Goal: Information Seeking & Learning: Understand process/instructions

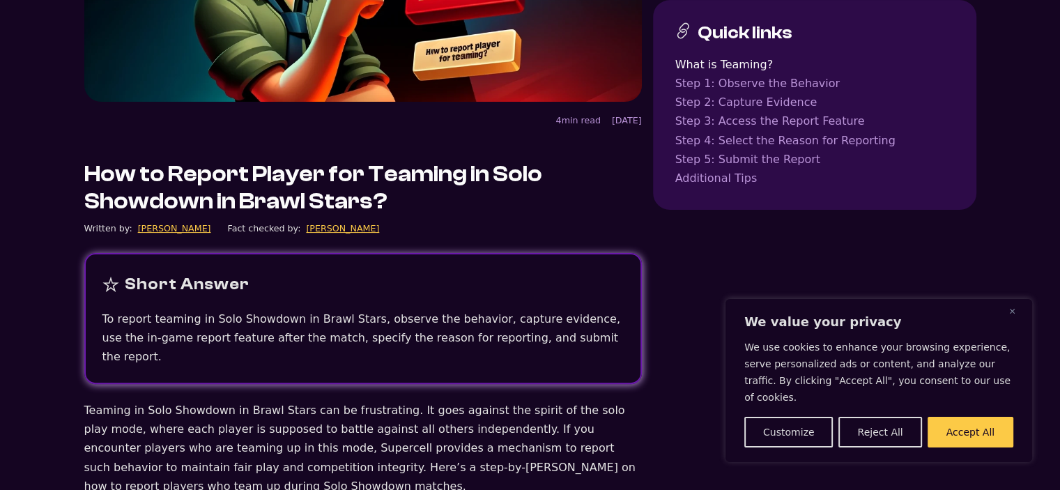
scroll to position [418, 0]
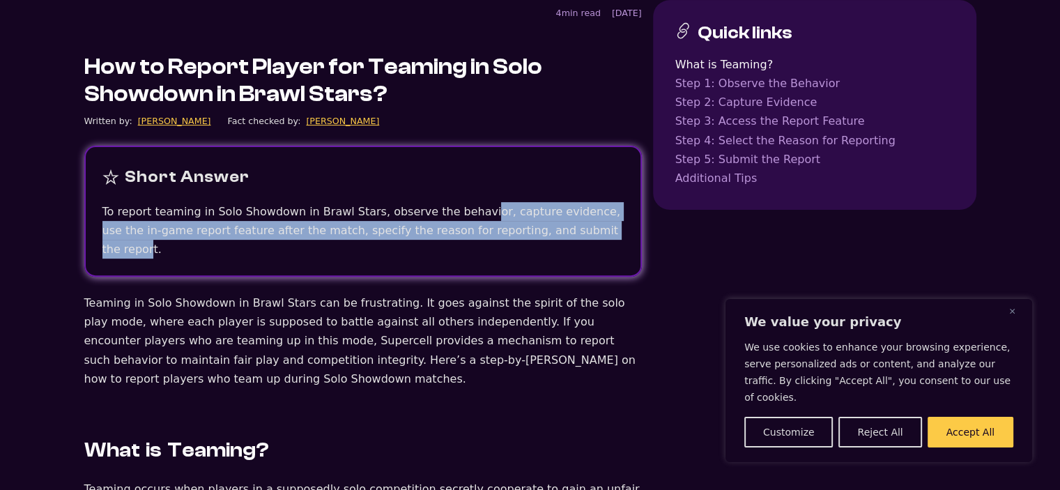
drag, startPoint x: 454, startPoint y: 206, endPoint x: 549, endPoint y: 236, distance: 100.2
click at [549, 236] on span "To report teaming in Solo Showdown in Brawl Stars, observe the behavior, captur…" at bounding box center [361, 230] width 518 height 51
drag, startPoint x: 471, startPoint y: 223, endPoint x: 506, endPoint y: 243, distance: 40.3
click at [506, 242] on div "Short Answer To report teaming in Solo Showdown in Brawl Stars, observe the beh…" at bounding box center [362, 211] width 557 height 131
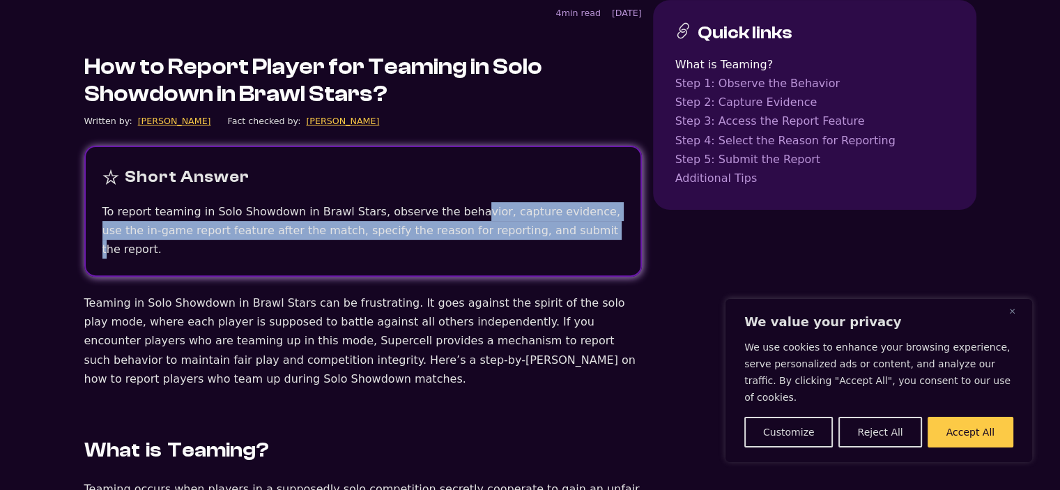
click at [506, 243] on div "Short Answer To report teaming in Solo Showdown in Brawl Stars, observe the beh…" at bounding box center [362, 211] width 557 height 131
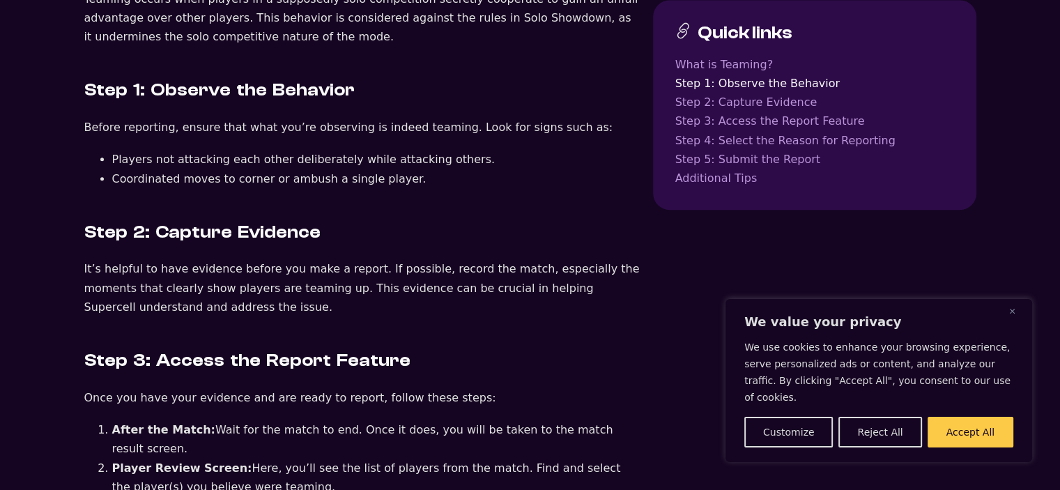
scroll to position [906, 0]
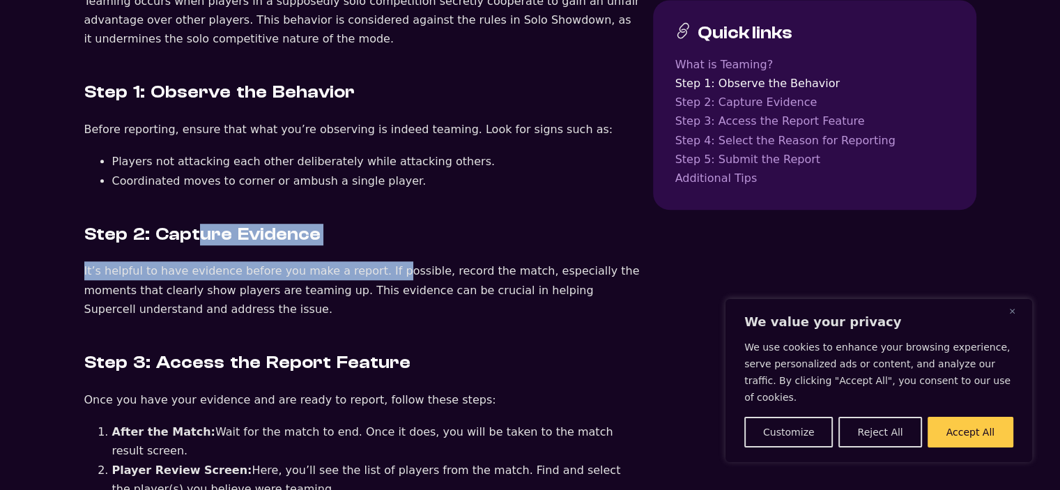
drag, startPoint x: 206, startPoint y: 222, endPoint x: 372, endPoint y: 247, distance: 167.7
click at [372, 247] on div "What is Teaming? Teaming occurs when players in a supposedly solo competition s…" at bounding box center [362, 491] width 557 height 1148
click at [372, 261] on p "It’s helpful to have evidence before you make a report. If possible, record the…" at bounding box center [362, 289] width 557 height 57
click at [362, 261] on p "It’s helpful to have evidence before you make a report. If possible, record the…" at bounding box center [362, 289] width 557 height 57
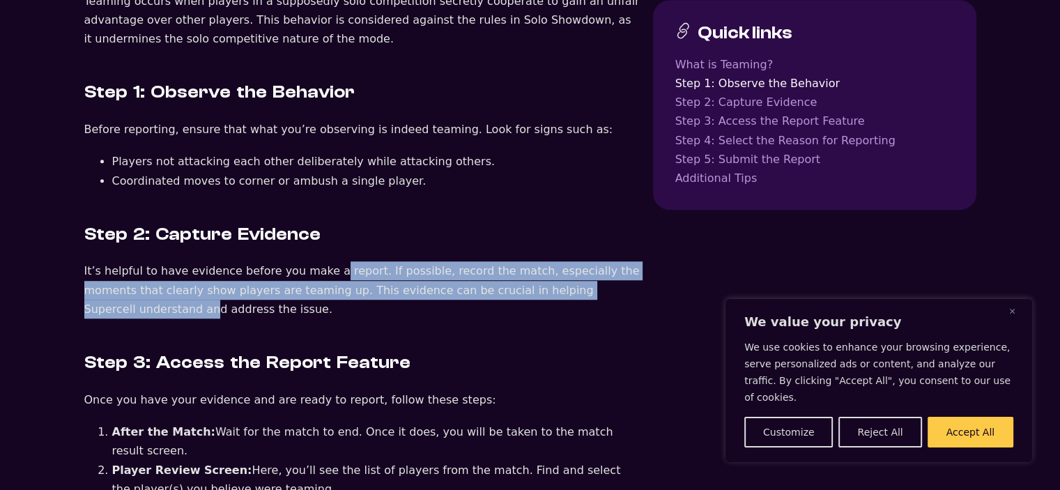
drag, startPoint x: 315, startPoint y: 254, endPoint x: 576, endPoint y: 268, distance: 261.6
click at [576, 268] on p "It’s helpful to have evidence before you make a report. If possible, record the…" at bounding box center [362, 289] width 557 height 57
click at [577, 268] on p "It’s helpful to have evidence before you make a report. If possible, record the…" at bounding box center [362, 289] width 557 height 57
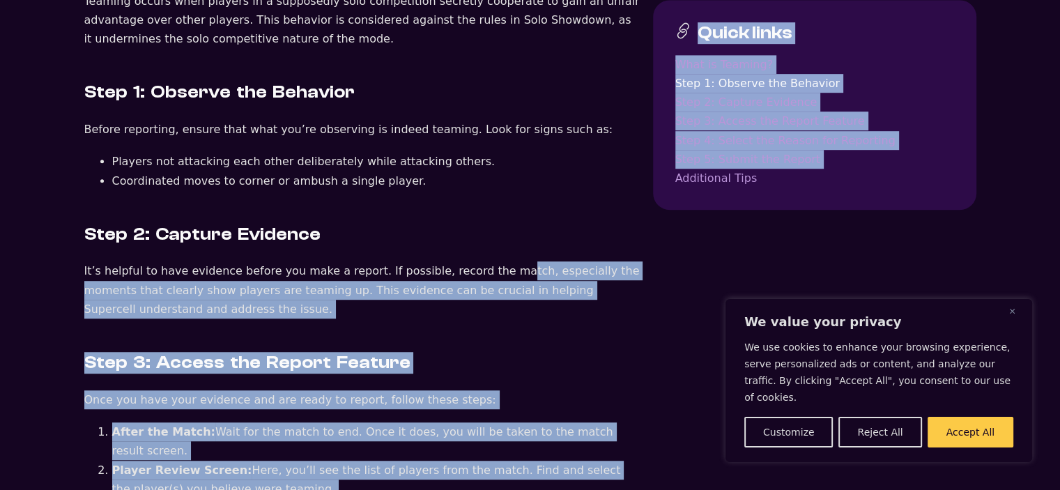
drag, startPoint x: 642, startPoint y: 264, endPoint x: 681, endPoint y: 267, distance: 39.1
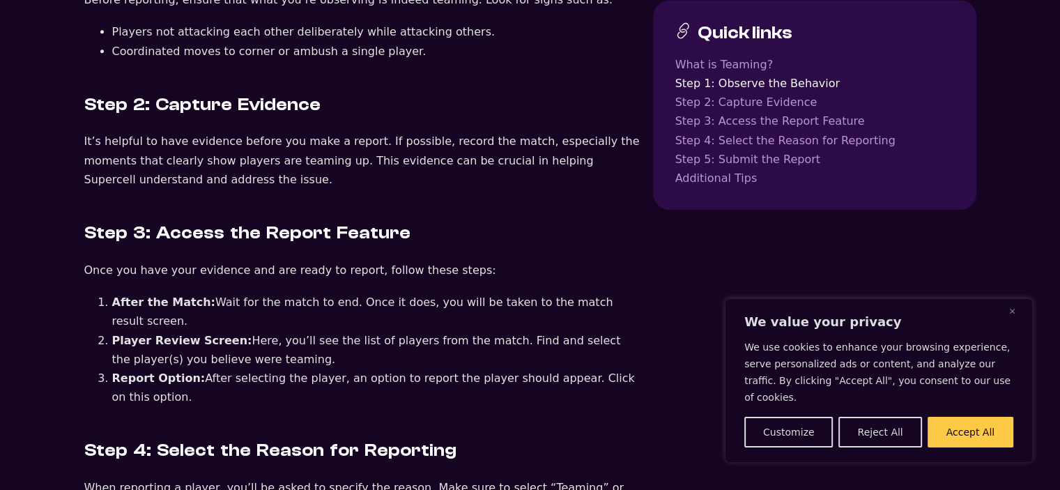
scroll to position [1045, 0]
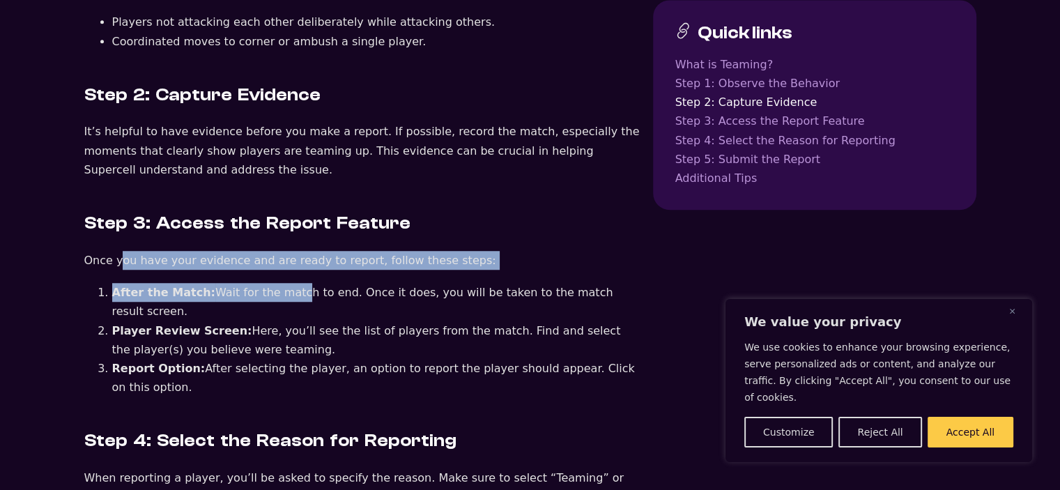
drag, startPoint x: 117, startPoint y: 236, endPoint x: 286, endPoint y: 256, distance: 170.4
click at [286, 256] on div "What is Teaming? Teaming occurs when players in a supposedly solo competition s…" at bounding box center [362, 352] width 557 height 1148
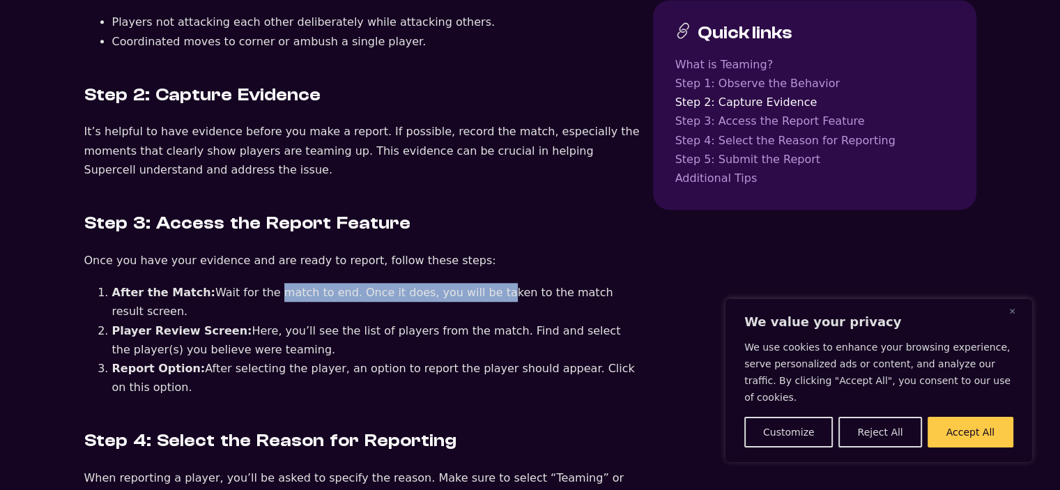
drag, startPoint x: 325, startPoint y: 273, endPoint x: 465, endPoint y: 273, distance: 140.0
click at [465, 283] on li "After the Match: Wait for the match to end. Once it does, you will be taken to …" at bounding box center [376, 302] width 529 height 38
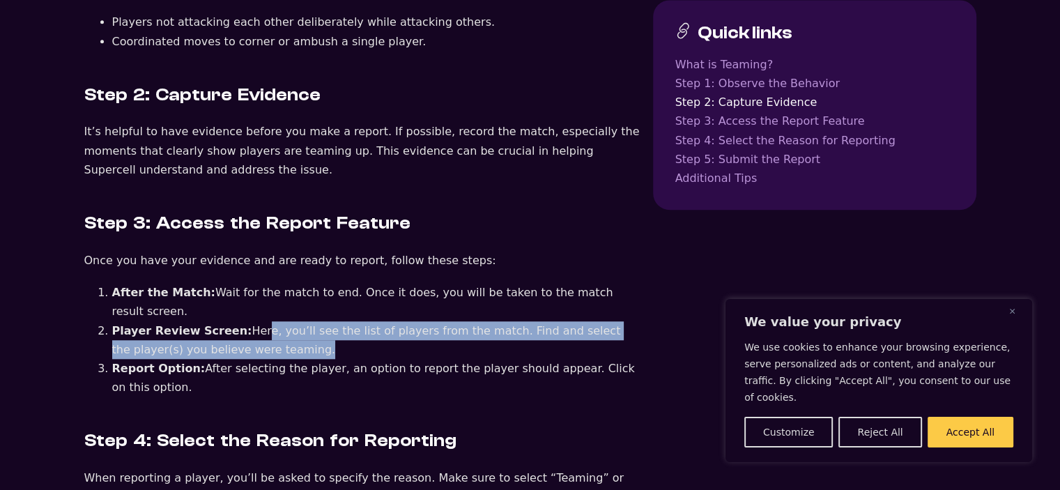
drag, startPoint x: 265, startPoint y: 290, endPoint x: 412, endPoint y: 307, distance: 148.0
click at [412, 321] on li "Player Review Screen: Here, you’ll see the list of players from the match. Find…" at bounding box center [376, 340] width 529 height 38
drag, startPoint x: 382, startPoint y: 289, endPoint x: 477, endPoint y: 310, distance: 97.0
click at [477, 321] on li "Player Review Screen: Here, you’ll see the list of players from the match. Find…" at bounding box center [376, 340] width 529 height 38
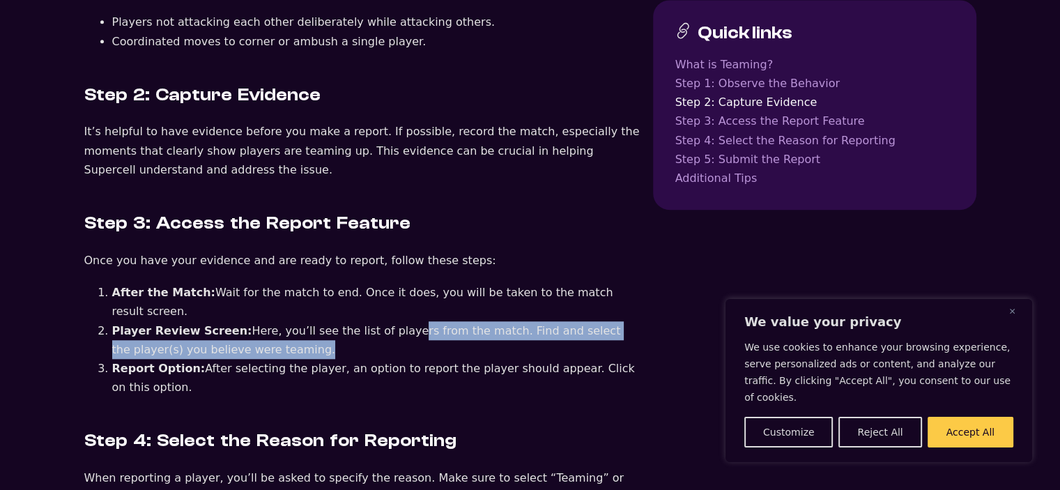
click at [469, 321] on li "Player Review Screen: Here, you’ll see the list of players from the match. Find…" at bounding box center [376, 340] width 529 height 38
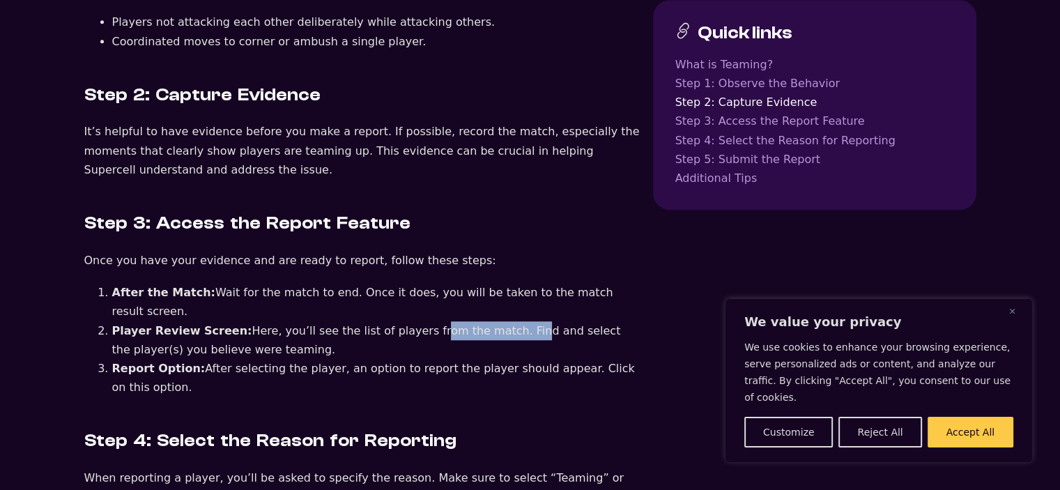
drag, startPoint x: 403, startPoint y: 286, endPoint x: 490, endPoint y: 297, distance: 88.5
click at [490, 321] on li "Player Review Screen: Here, you’ll see the list of players from the match. Find…" at bounding box center [376, 340] width 529 height 38
drag, startPoint x: 208, startPoint y: 330, endPoint x: 536, endPoint y: 345, distance: 329.2
click at [536, 359] on li "Report Option: After selecting the player, an option to report the player shoul…" at bounding box center [376, 378] width 529 height 38
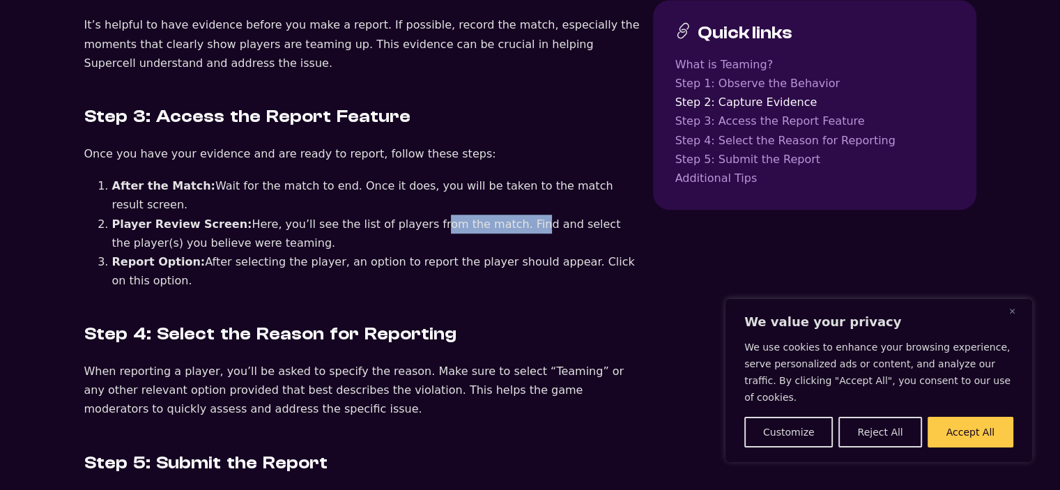
scroll to position [1184, 0]
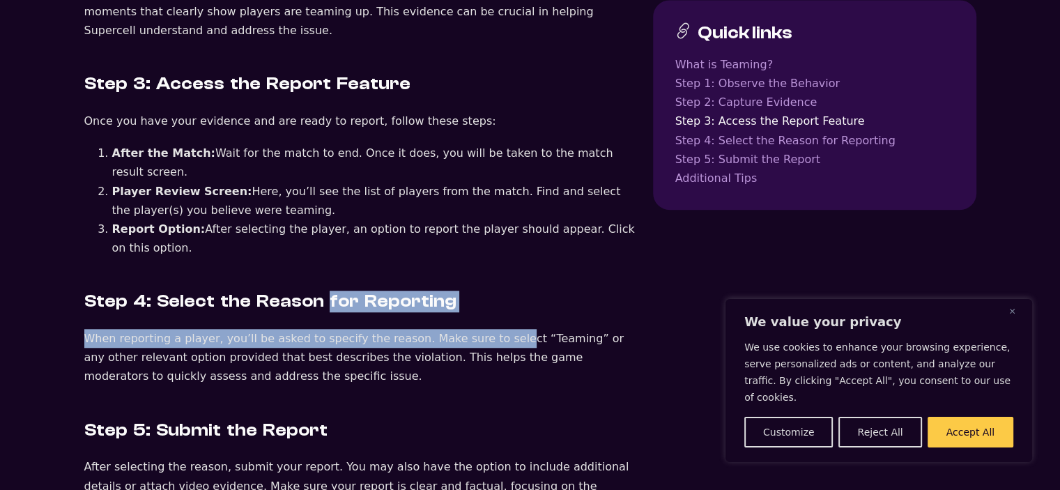
drag, startPoint x: 366, startPoint y: 261, endPoint x: 481, endPoint y: 320, distance: 128.4
click at [479, 287] on div "What is Teaming? Teaming occurs when players in a supposedly solo competition s…" at bounding box center [362, 212] width 557 height 1148
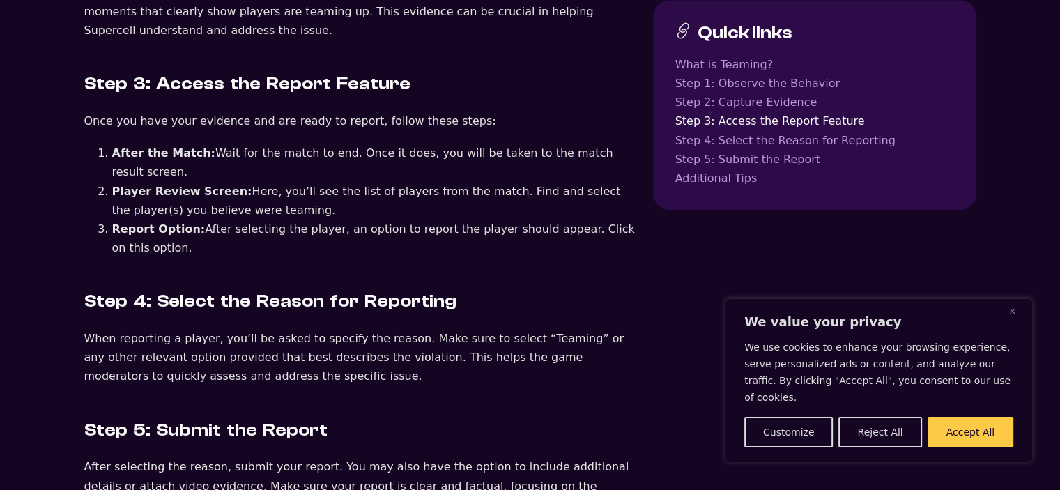
click at [478, 329] on p "When reporting a player, you’ll be asked to specify the reason. Make sure to se…" at bounding box center [362, 357] width 557 height 57
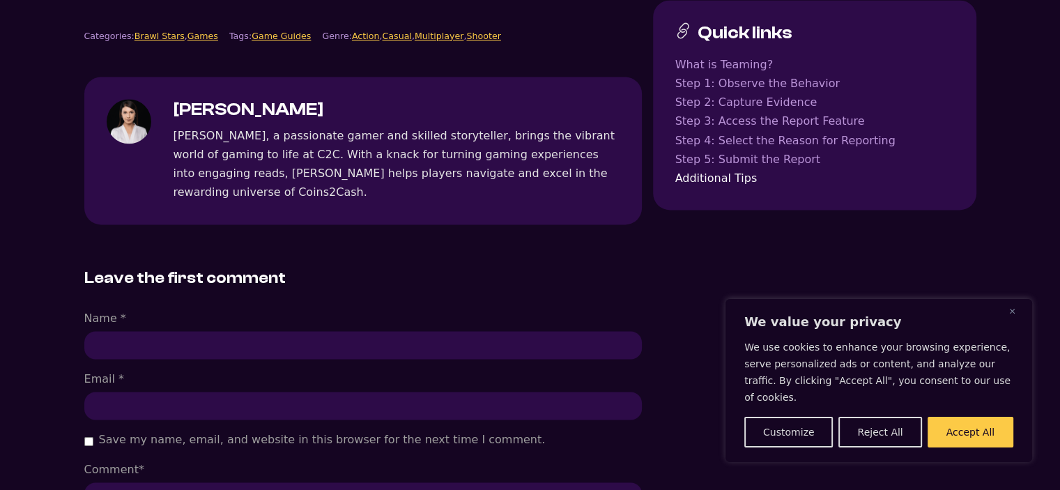
scroll to position [2020, 0]
